Goal: Task Accomplishment & Management: Complete application form

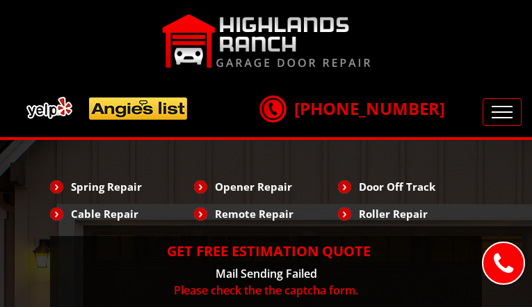
type input "pGaJSppjRsjJvU"
type input "5279179482"
type input "[EMAIL_ADDRESS][DOMAIN_NAME]"
type input "EJWobiMYY"
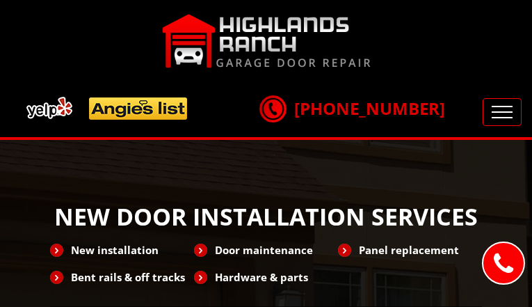
type input "LQUWRVJEEHFaj"
type input "6247237857"
type input "[EMAIL_ADDRESS][DOMAIN_NAME]"
type input "lsrdAWXMivjtNhYn"
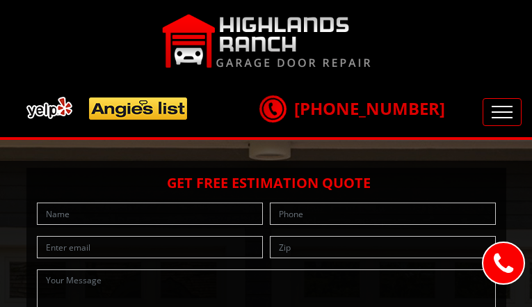
type input "vhyhZNXPRu"
type input "4480302803"
type input "[EMAIL_ADDRESS][DOMAIN_NAME]"
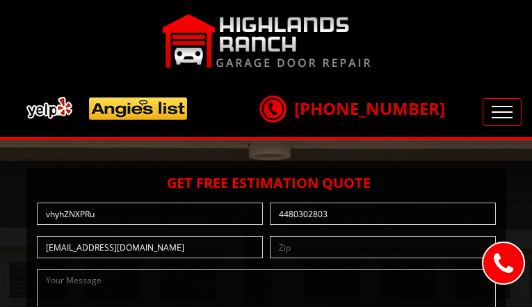
type input "LiviEVVoQsQCAr"
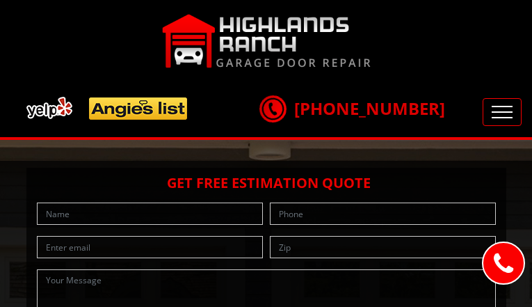
type input "bnhunodZNUeYAWY"
type input "8704643126"
type input "[EMAIL_ADDRESS][DOMAIN_NAME]"
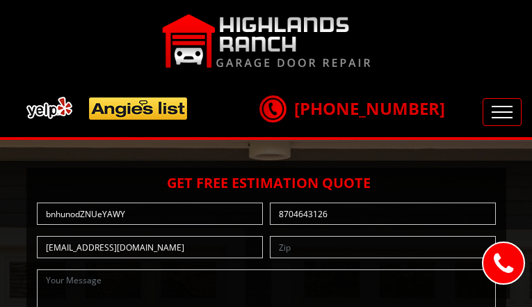
type input "yKJdNoeiAu"
